Goal: Understand process/instructions

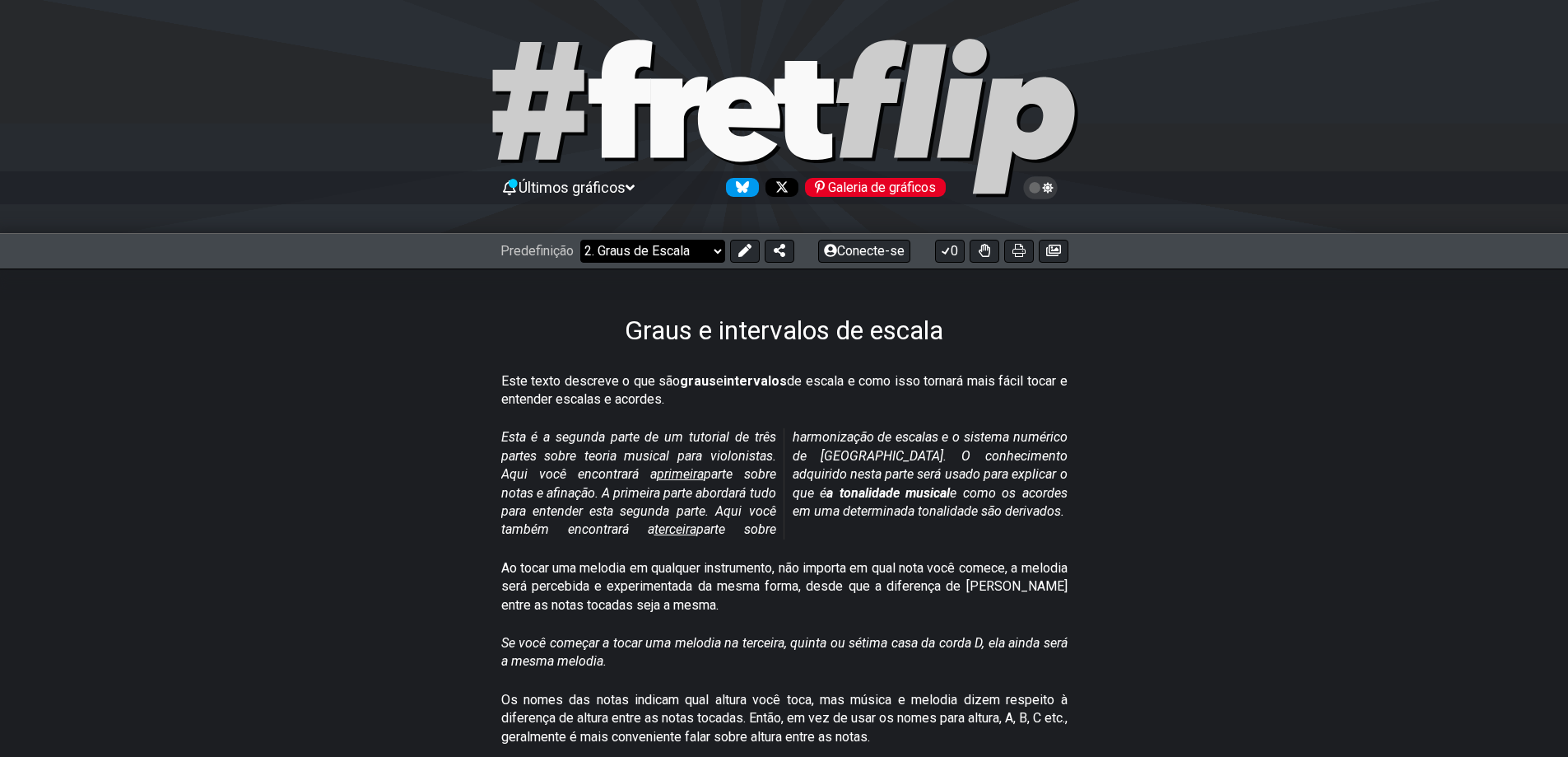
click at [678, 248] on select "Bem-vindo ao #fretflip! Predefinição inicial Predefinição personalizada Pentatô…" at bounding box center [653, 251] width 145 height 23
click at [701, 258] on select "Bem-vindo ao #fretflip! Predefinição inicial Predefinição personalizada Pentatô…" at bounding box center [653, 251] width 145 height 23
click at [581, 240] on select "Bem-vindo ao #fretflip! Predefinição inicial Predefinição personalizada Pentatô…" at bounding box center [653, 251] width 145 height 23
select select "/scale-degrees-and-intervals"
click at [677, 259] on select "Bem-vindo ao #fretflip! Predefinição inicial Predefinição personalizada Pentatô…" at bounding box center [653, 251] width 145 height 23
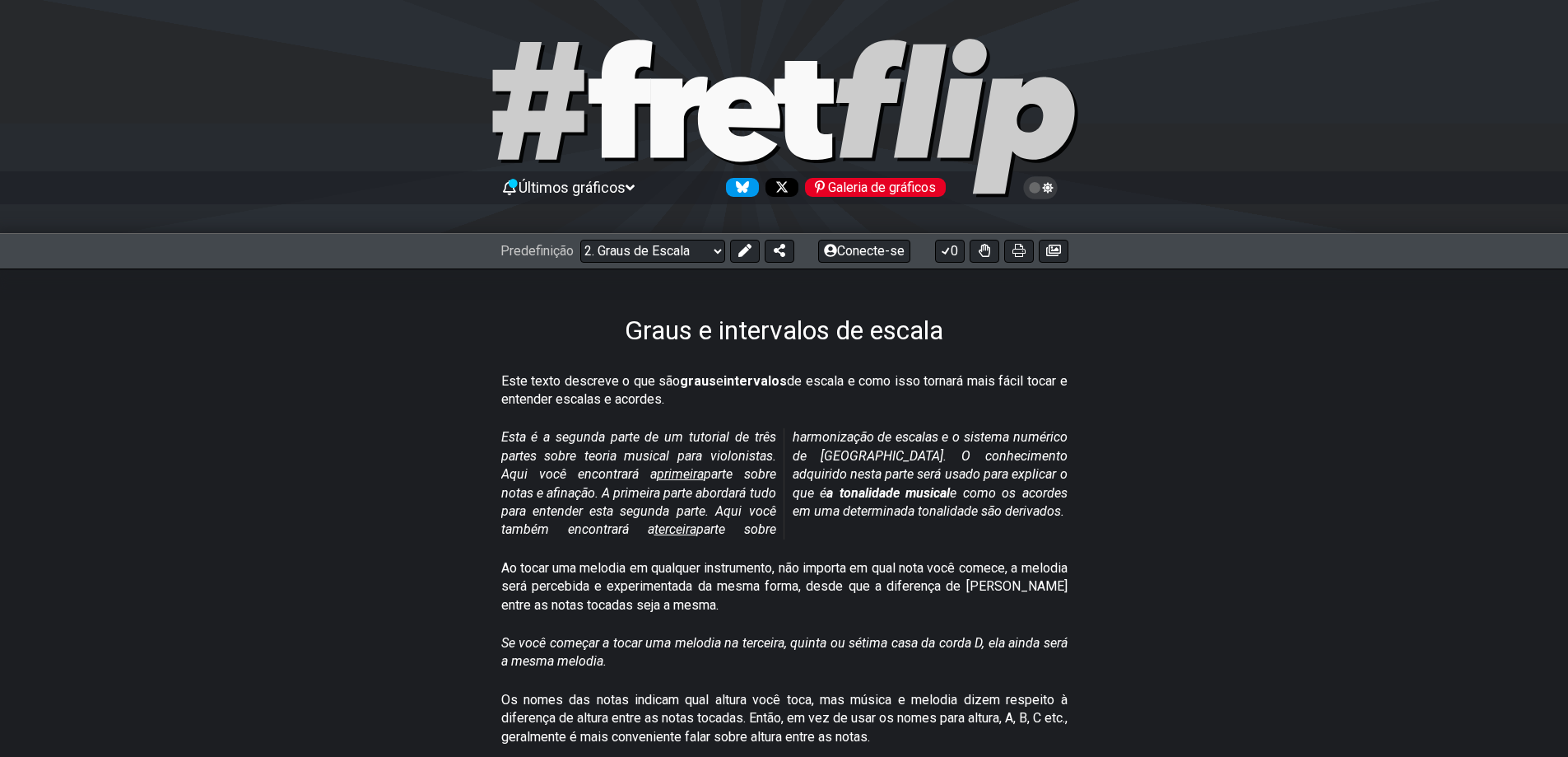
click at [307, 306] on div "Graus e intervalos de escala" at bounding box center [784, 307] width 1568 height 77
click at [689, 253] on select "Bem-vindo ao #fretflip! Predefinição inicial Predefinição personalizada Pentatô…" at bounding box center [653, 251] width 145 height 23
click at [581, 240] on select "Bem-vindo ao #fretflip! Predefinição inicial Predefinição personalizada Pentatô…" at bounding box center [653, 251] width 145 height 23
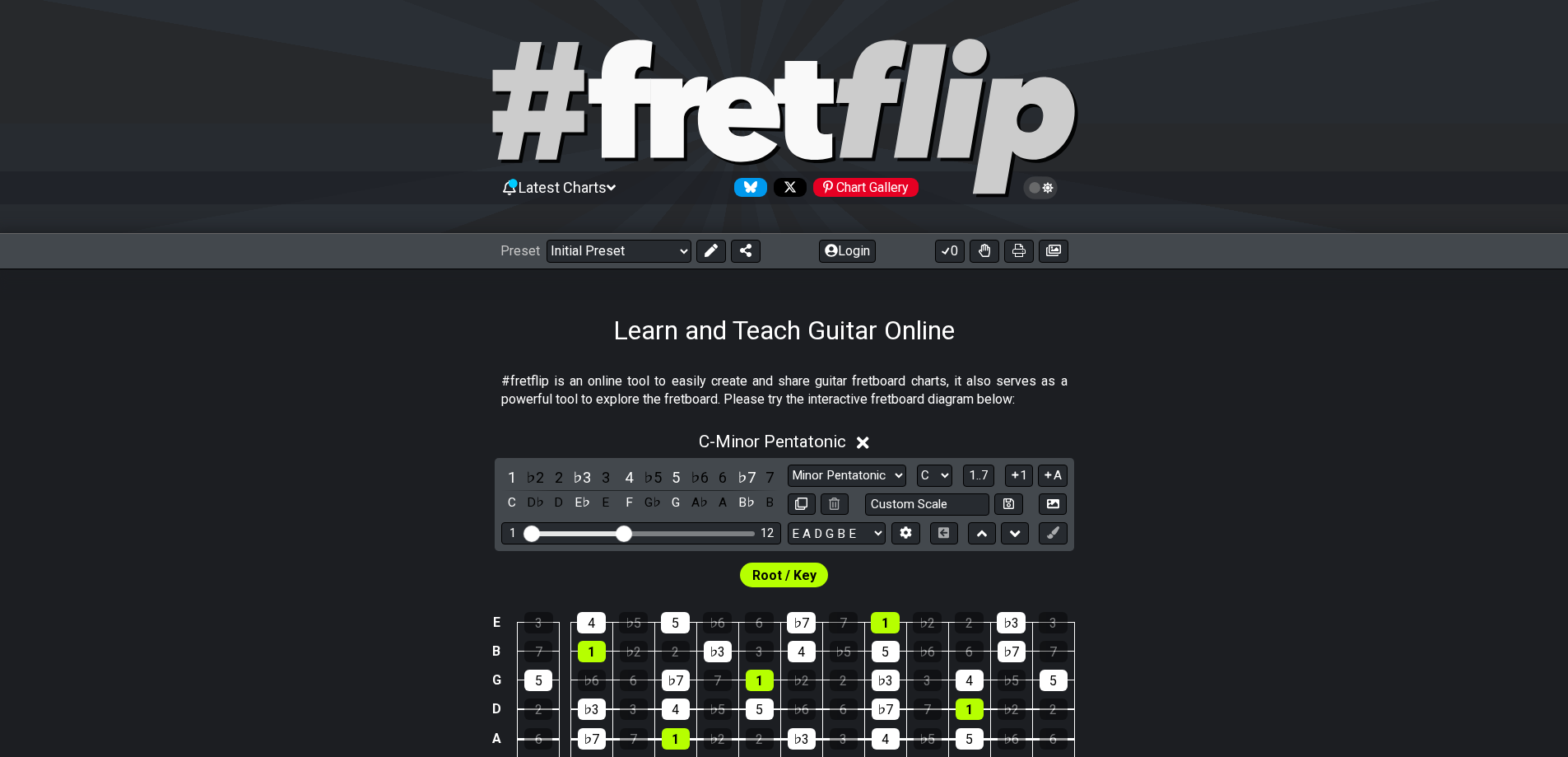
click at [665, 103] on icon at bounding box center [680, 116] width 58 height 81
